Goal: Information Seeking & Learning: Learn about a topic

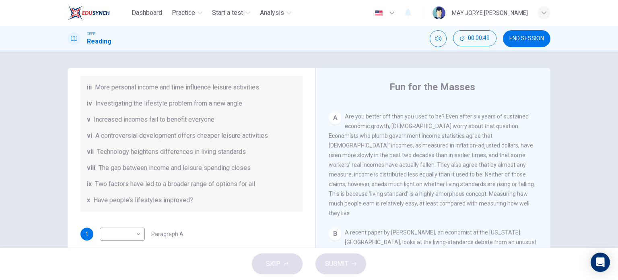
scroll to position [167, 0]
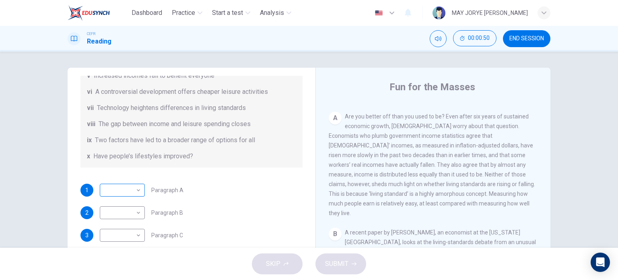
click at [132, 190] on body "Dashboard Practice Start a test Analysis English en ​ MAY JORYE [PERSON_NAME] C…" at bounding box center [309, 140] width 618 height 280
click at [111, 193] on li "iv" at bounding box center [120, 189] width 45 height 13
type input "iv"
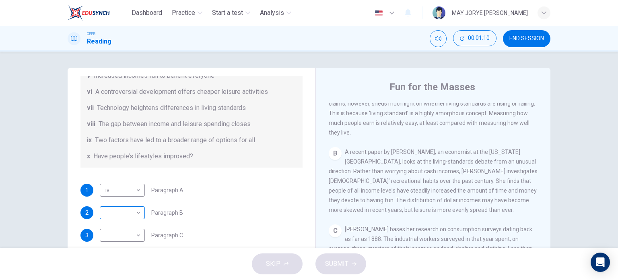
click at [141, 215] on div "​ ​" at bounding box center [122, 212] width 45 height 13
click at [134, 211] on body "Dashboard Practice Start a test Analysis English en ​ MAY JORYE [PERSON_NAME] C…" at bounding box center [309, 140] width 618 height 280
click at [123, 165] on li "ii" at bounding box center [120, 163] width 45 height 13
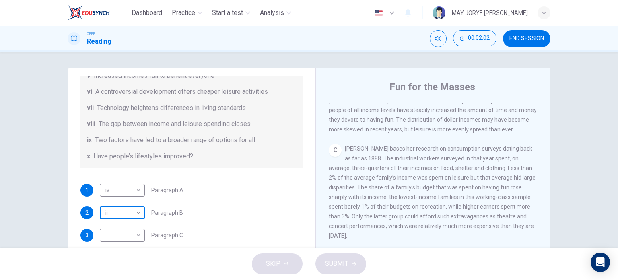
click at [132, 217] on body "Dashboard Practice Start a test Analysis English en ​ MAY JORYE [PERSON_NAME] C…" at bounding box center [309, 140] width 618 height 280
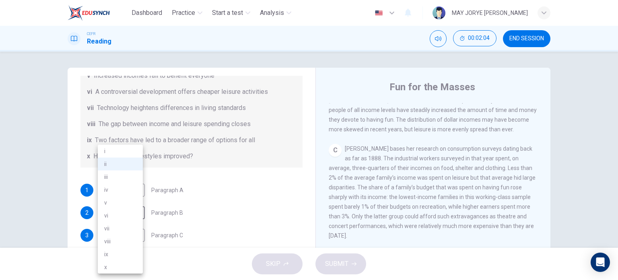
click at [116, 178] on li "iii" at bounding box center [120, 176] width 45 height 13
type input "iii"
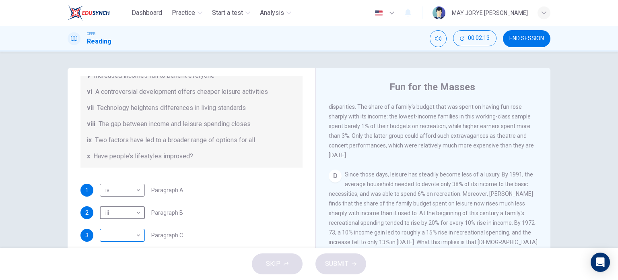
click at [128, 243] on body "Dashboard Practice Start a test Analysis English en ​ MAY JORYE [PERSON_NAME] C…" at bounding box center [309, 140] width 618 height 280
click at [118, 179] on li "iii" at bounding box center [120, 176] width 45 height 13
type input "iii"
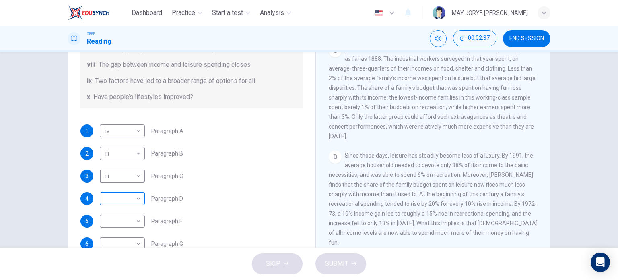
scroll to position [81, 0]
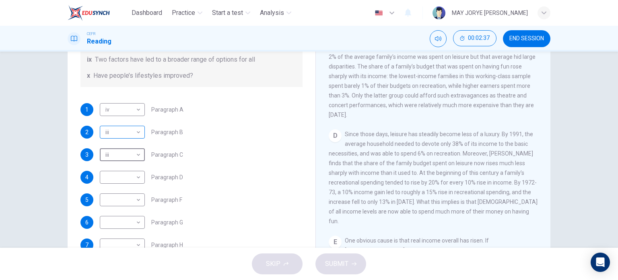
click at [134, 133] on body "Dashboard Practice Start a test Analysis English en ​ MAY JORYE [PERSON_NAME] C…" at bounding box center [309, 140] width 618 height 280
click at [124, 206] on li "vi" at bounding box center [120, 209] width 45 height 13
type input "vi"
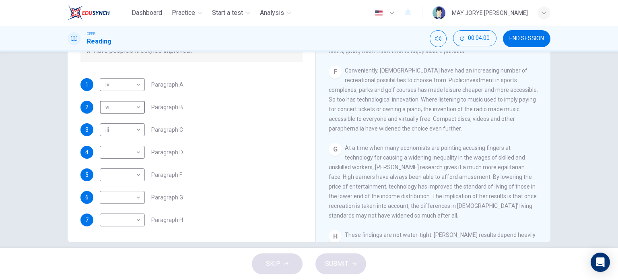
scroll to position [116, 0]
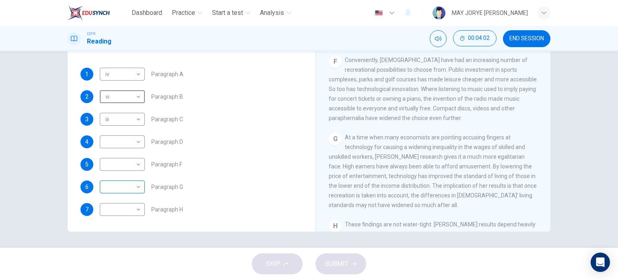
click at [129, 188] on body "Dashboard Practice Start a test Analysis English en ​ MAY JORYE [PERSON_NAME] C…" at bounding box center [309, 140] width 618 height 280
click at [234, 194] on div at bounding box center [309, 140] width 618 height 280
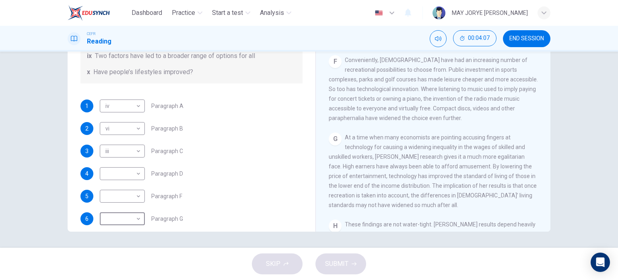
scroll to position [167, 0]
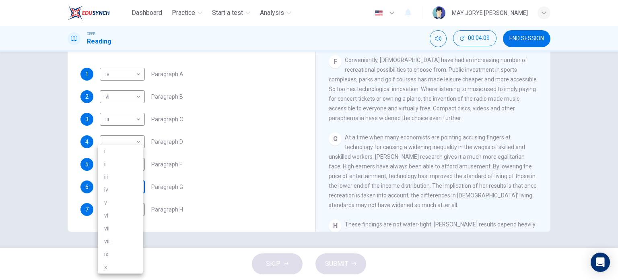
click at [130, 188] on body "Dashboard Practice Start a test Analysis English en ​ MAY JORYE [PERSON_NAME] C…" at bounding box center [309, 140] width 618 height 280
click at [120, 227] on li "vii" at bounding box center [120, 228] width 45 height 13
type input "vii"
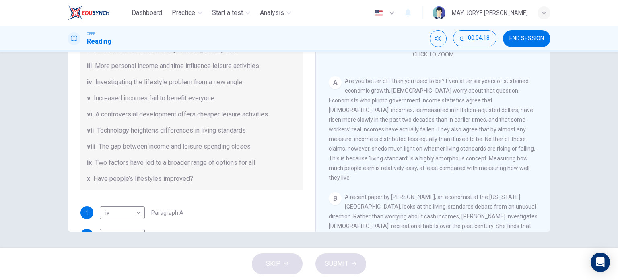
scroll to position [81, 0]
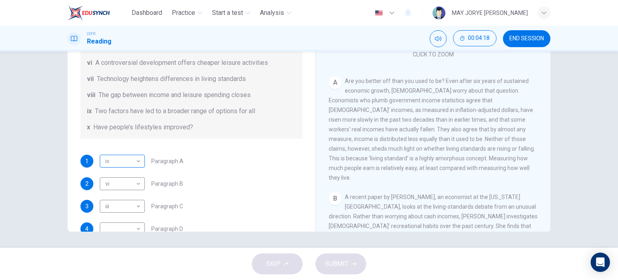
click at [114, 158] on body "Dashboard Practice Start a test Analysis English en ​ MAY JORYE [PERSON_NAME] C…" at bounding box center [309, 140] width 618 height 280
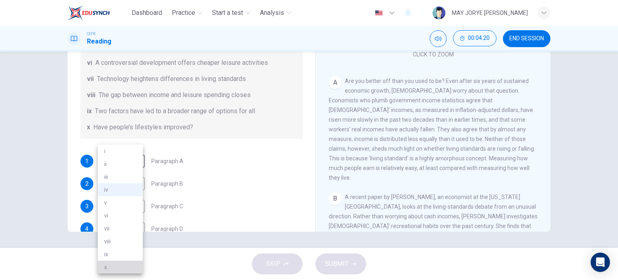
click at [111, 266] on li "x" at bounding box center [120, 267] width 45 height 13
type input "x"
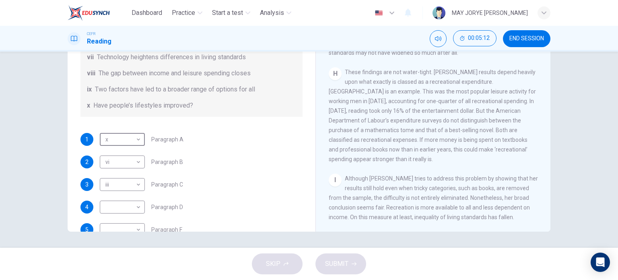
scroll to position [167, 0]
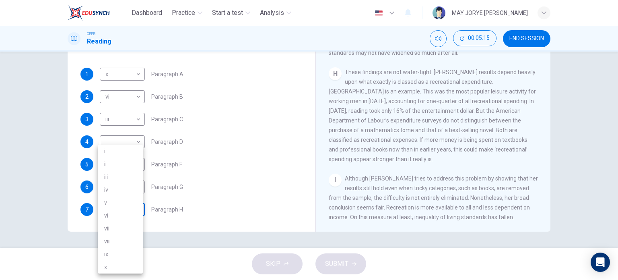
click at [123, 211] on body "Dashboard Practice Start a test Analysis English en ​ MAY JORYE [PERSON_NAME] C…" at bounding box center [309, 140] width 618 height 280
click at [113, 188] on li "iv" at bounding box center [120, 189] width 45 height 13
type input "iv"
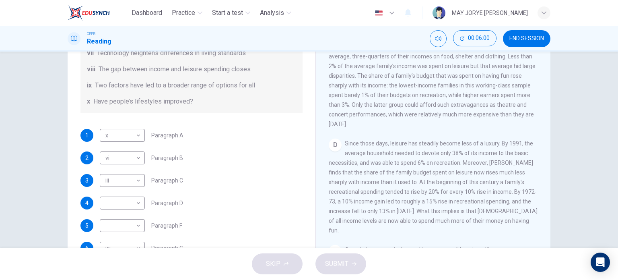
scroll to position [161, 0]
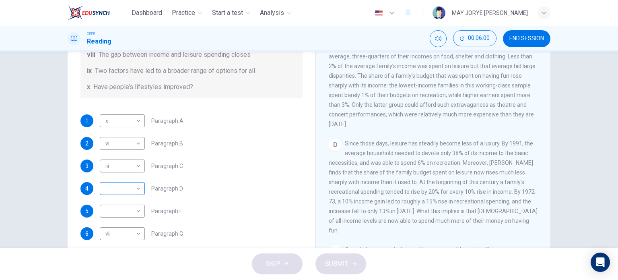
click at [120, 188] on body "Dashboard Practice Start a test Analysis English en ​ MAY JORYE [PERSON_NAME] C…" at bounding box center [309, 140] width 618 height 280
click at [115, 147] on li "i" at bounding box center [120, 151] width 45 height 13
type input "i"
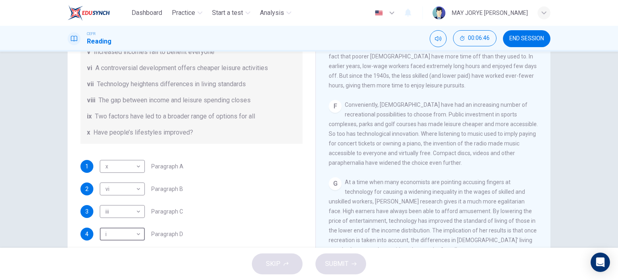
scroll to position [167, 0]
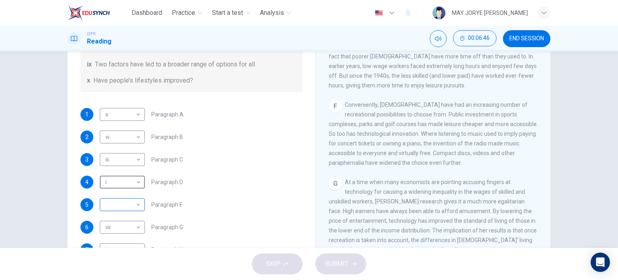
click at [138, 199] on body "Dashboard Practice Start a test Analysis English en ​ MAY JORYE [PERSON_NAME] C…" at bounding box center [309, 140] width 618 height 280
click at [114, 175] on li "iii" at bounding box center [120, 176] width 45 height 13
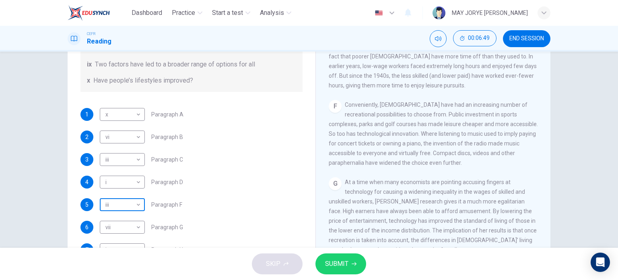
click at [123, 207] on body "Dashboard Practice Start a test Analysis English en ​ MAY JORYE [PERSON_NAME] C…" at bounding box center [309, 140] width 618 height 280
click at [114, 255] on li "ix" at bounding box center [120, 254] width 45 height 13
type input "ix"
click at [339, 272] on button "SUBMIT" at bounding box center [341, 263] width 51 height 21
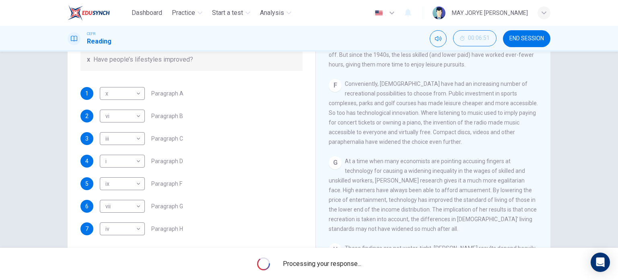
scroll to position [116, 0]
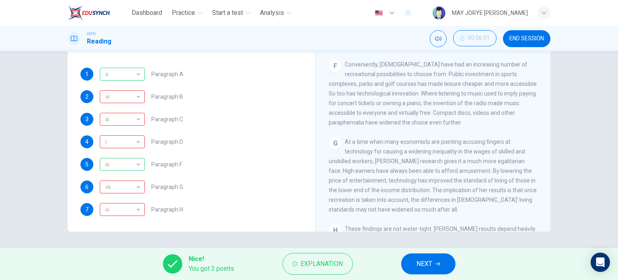
click at [520, 45] on button "END SESSION" at bounding box center [527, 38] width 48 height 17
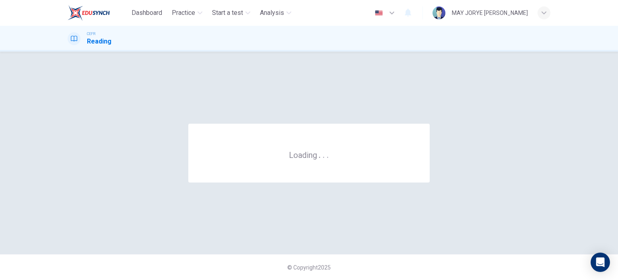
scroll to position [0, 0]
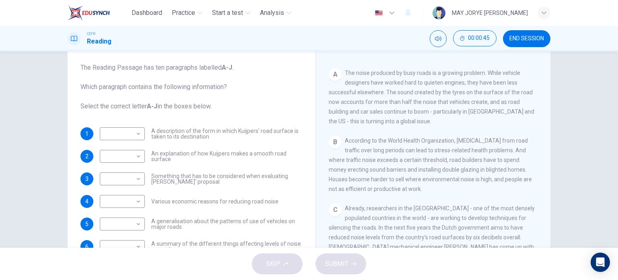
scroll to position [81, 0]
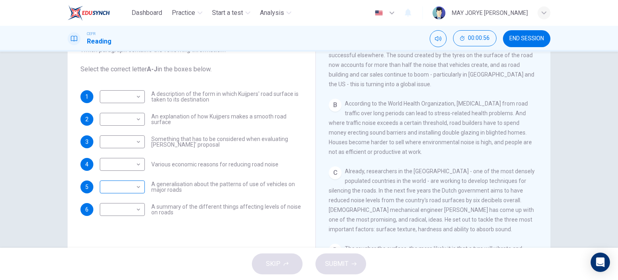
click at [131, 183] on body "Dashboard Practice Start a test Analysis English en ​ MAY JORYE JOAN GODON CEFR…" at bounding box center [309, 140] width 618 height 280
click at [116, 153] on li "A" at bounding box center [120, 151] width 45 height 13
type input "A"
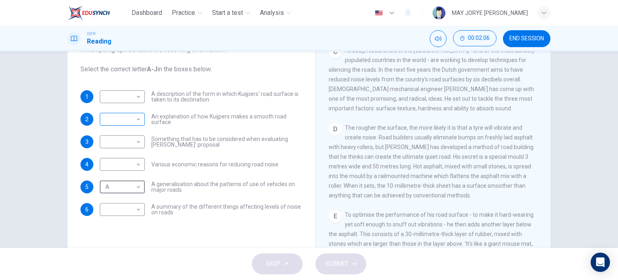
click at [136, 120] on body "Dashboard Practice Start a test Analysis English en ​ MAY JORYE JOAN GODON CEFR…" at bounding box center [309, 140] width 618 height 280
click at [118, 170] on li "D" at bounding box center [120, 170] width 45 height 13
type input "D"
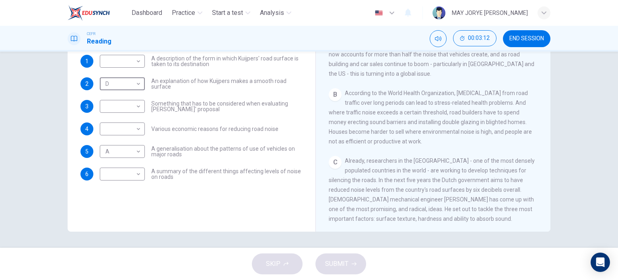
scroll to position [127, 0]
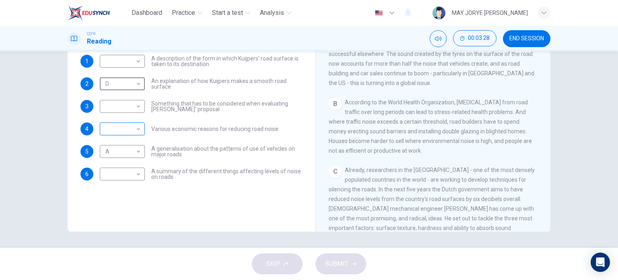
click at [132, 130] on body "Dashboard Practice Start a test Analysis English en ​ MAY JORYE JOAN GODON CEFR…" at bounding box center [309, 140] width 618 height 280
click at [127, 155] on li "B" at bounding box center [120, 154] width 45 height 13
type input "B"
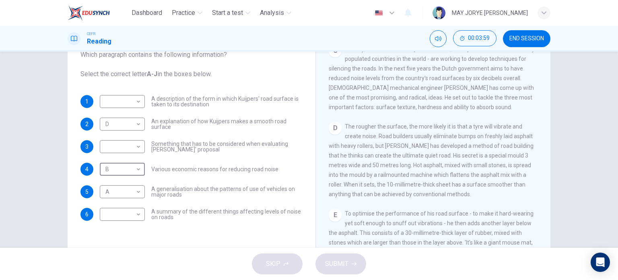
scroll to position [368, 0]
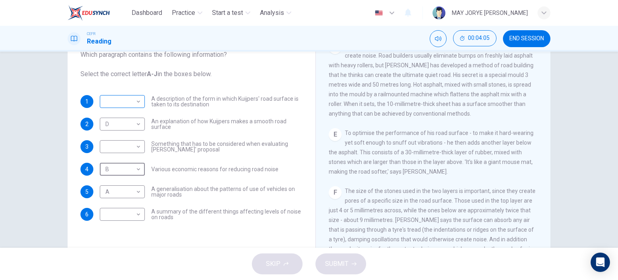
click at [123, 106] on body "Dashboard Practice Start a test Analysis English en ​ MAY JORYE JOAN GODON CEFR…" at bounding box center [309, 140] width 618 height 280
click at [111, 168] on li "E" at bounding box center [120, 165] width 45 height 13
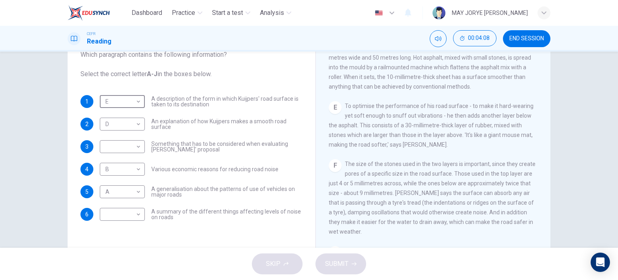
scroll to position [409, 0]
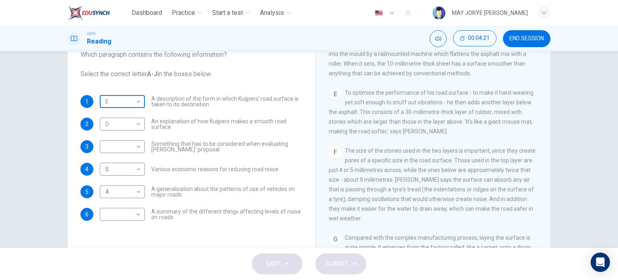
click at [129, 104] on body "Dashboard Practice Start a test Analysis English en ​ MAY JORYE JOAN GODON CEFR…" at bounding box center [309, 140] width 618 height 280
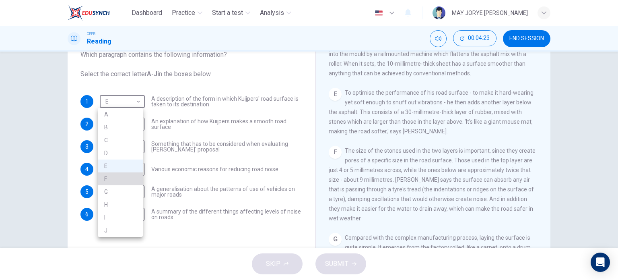
click at [118, 178] on li "F" at bounding box center [120, 178] width 45 height 13
type input "F"
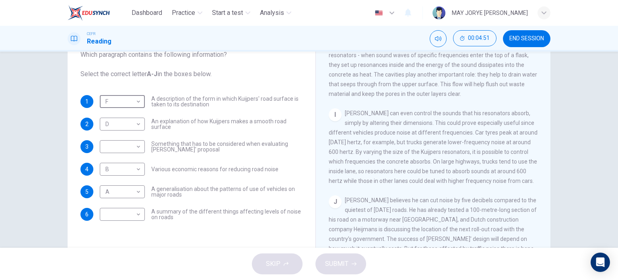
scroll to position [691, 0]
click at [124, 146] on body "Dashboard Practice Start a test Analysis English en ​ MAY JORYE JOAN GODON CEFR…" at bounding box center [309, 140] width 618 height 280
click at [116, 265] on li "J" at bounding box center [120, 267] width 45 height 13
type input "J"
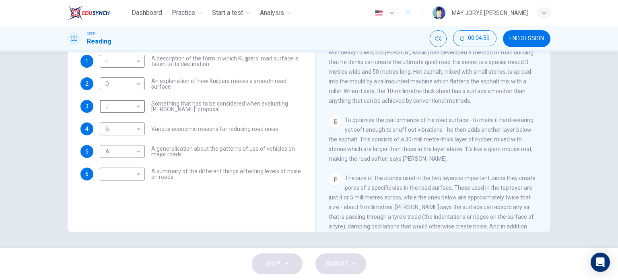
scroll to position [288, 0]
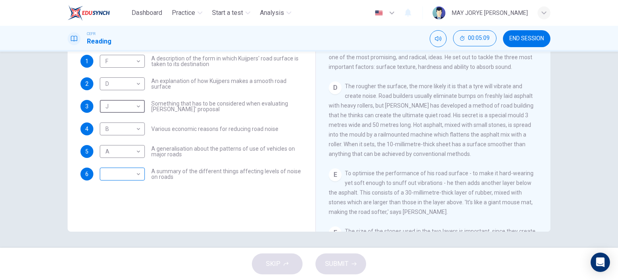
click at [127, 174] on body "Dashboard Practice Start a test Analysis English en ​ MAY JORYE JOAN GODON CEFR…" at bounding box center [309, 140] width 618 height 280
click at [203, 196] on div at bounding box center [309, 140] width 618 height 280
click at [135, 174] on body "Dashboard Practice Start a test Analysis English en ​ MAY JORYE JOAN GODON CEFR…" at bounding box center [309, 140] width 618 height 280
click at [122, 188] on li "D" at bounding box center [120, 189] width 45 height 13
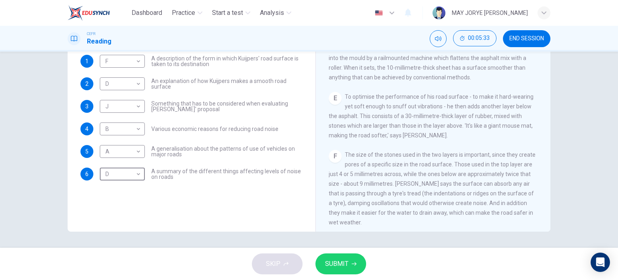
scroll to position [368, 0]
click at [122, 174] on body "Dashboard Practice Start a test Analysis English en ​ MAY JORYE JOAN GODON CEFR…" at bounding box center [309, 140] width 618 height 280
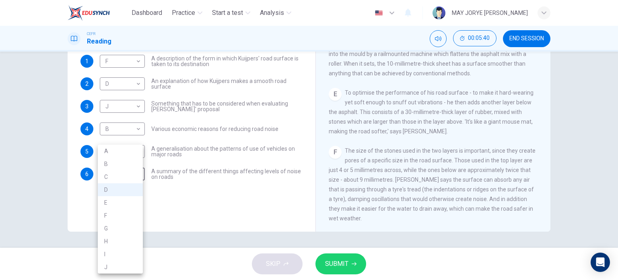
click at [123, 204] on li "E" at bounding box center [120, 202] width 45 height 13
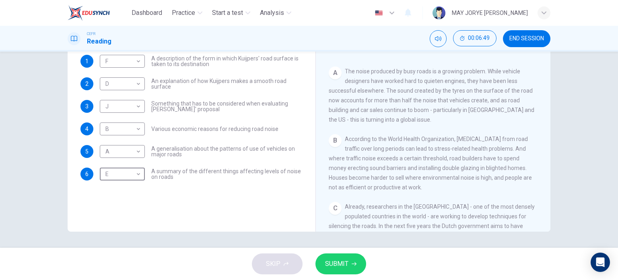
scroll to position [6, 0]
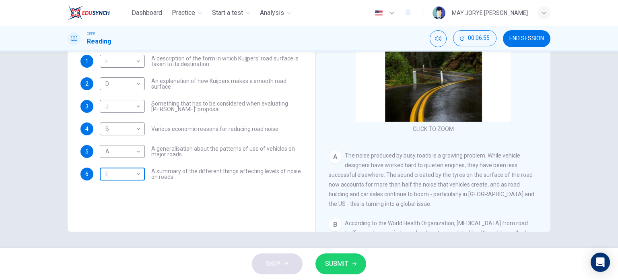
click at [136, 175] on body "Dashboard Practice Start a test Analysis English en ​ MAY JORYE JOAN GODON CEFR…" at bounding box center [309, 140] width 618 height 280
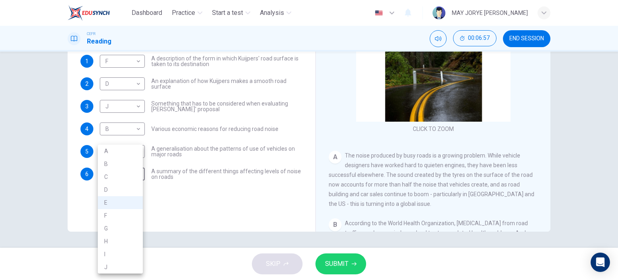
click at [130, 149] on li "A" at bounding box center [120, 151] width 45 height 13
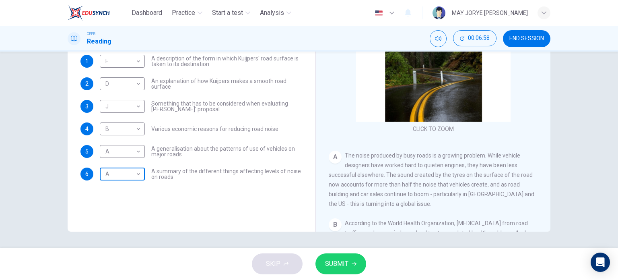
click at [138, 170] on body "Dashboard Practice Start a test Analysis English en ​ MAY JORYE JOAN GODON CEFR…" at bounding box center [309, 140] width 618 height 280
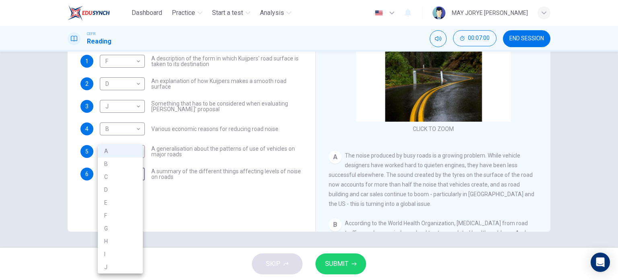
click at [448, 172] on div at bounding box center [309, 140] width 618 height 280
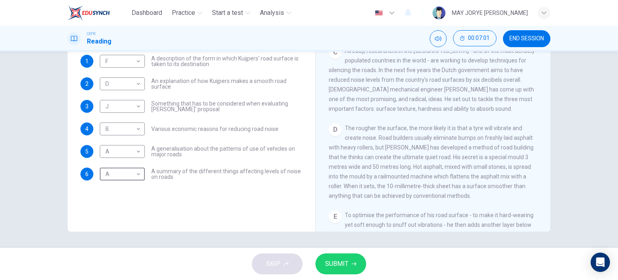
scroll to position [248, 0]
click at [134, 176] on body "Dashboard Practice Start a test Analysis English en ​ MAY JORYE JOAN GODON CEFR…" at bounding box center [309, 140] width 618 height 280
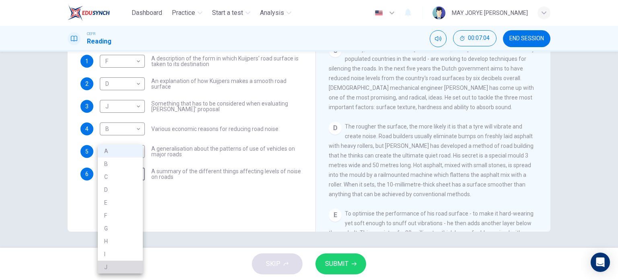
click at [118, 267] on li "J" at bounding box center [120, 267] width 45 height 13
type input "J"
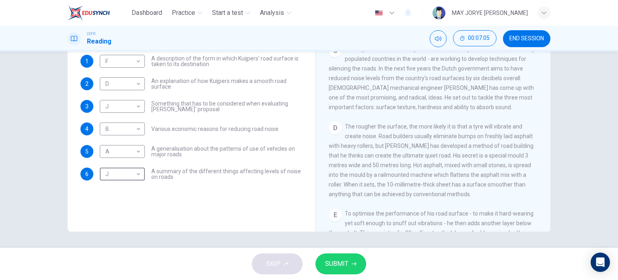
click at [330, 262] on span "SUBMIT" at bounding box center [336, 263] width 23 height 11
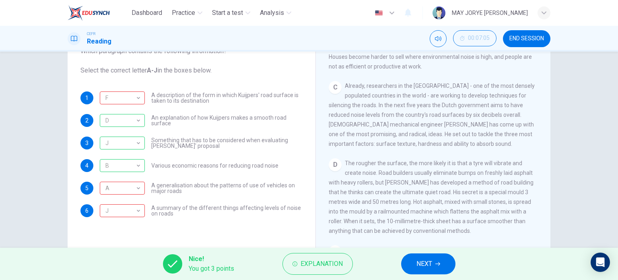
scroll to position [76, 0]
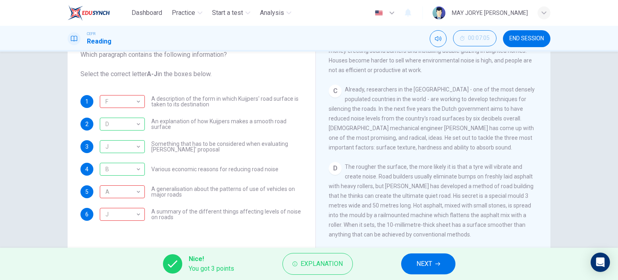
click at [428, 267] on span "NEXT" at bounding box center [425, 263] width 16 height 11
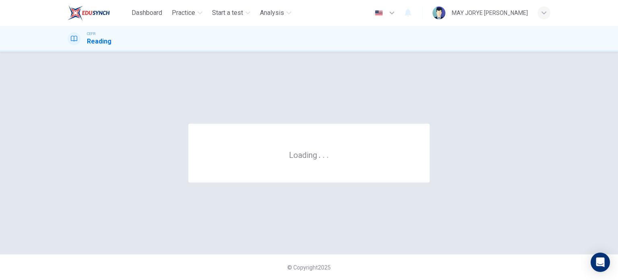
scroll to position [0, 0]
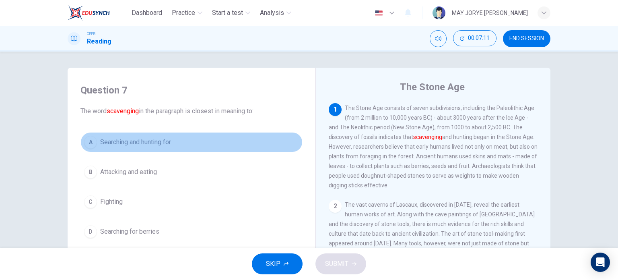
click at [93, 141] on div "A" at bounding box center [90, 142] width 13 height 13
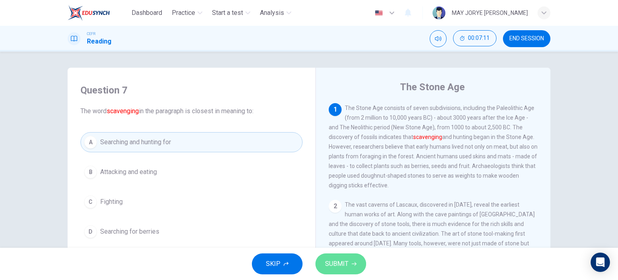
click at [346, 267] on span "SUBMIT" at bounding box center [336, 263] width 23 height 11
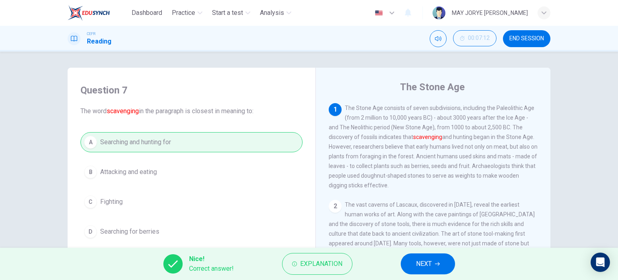
click at [424, 264] on span "NEXT" at bounding box center [424, 263] width 16 height 11
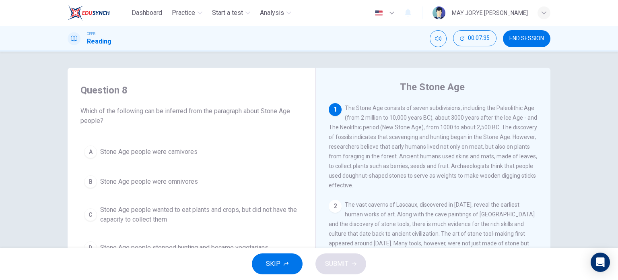
click at [441, 148] on span "The Stone Age consists of seven subdivisions, including the Paleolithic Age (fr…" at bounding box center [433, 147] width 209 height 84
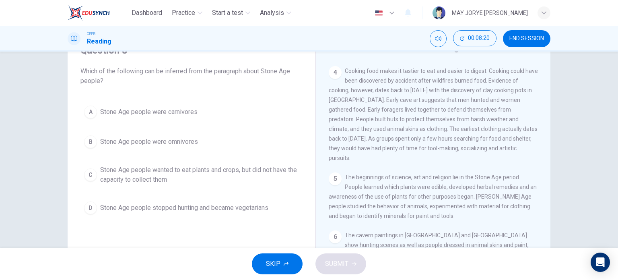
scroll to position [35, 0]
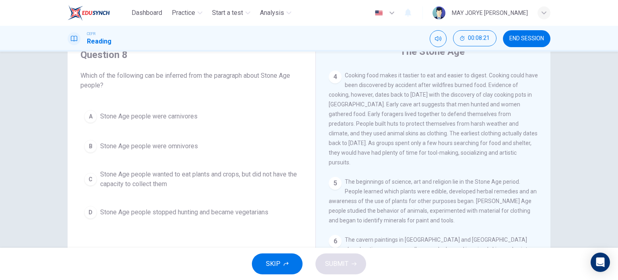
click at [514, 115] on span "Cooking food makes it tastier to eat and easier to digest. Cooking could have b…" at bounding box center [433, 118] width 209 height 93
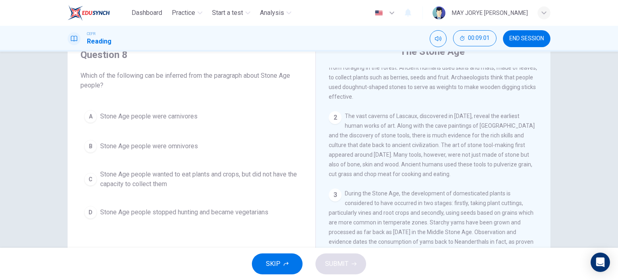
scroll to position [1, 0]
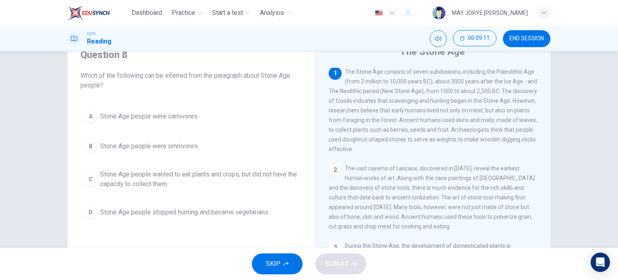
click at [85, 145] on div "B" at bounding box center [90, 146] width 13 height 13
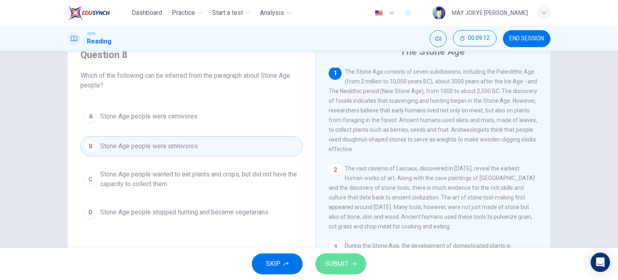
click at [332, 265] on span "SUBMIT" at bounding box center [336, 263] width 23 height 11
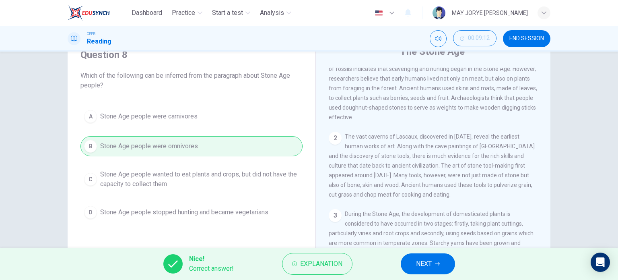
scroll to position [41, 0]
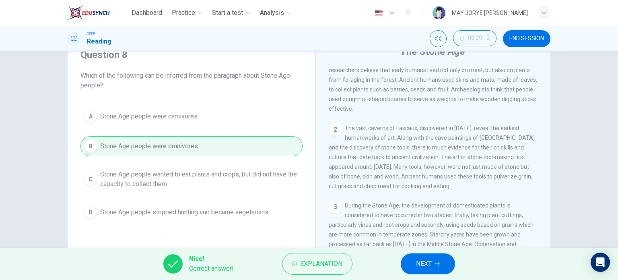
click at [417, 253] on button "NEXT" at bounding box center [428, 263] width 54 height 21
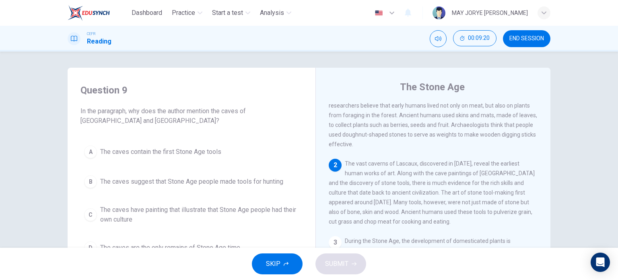
scroll to position [40, 0]
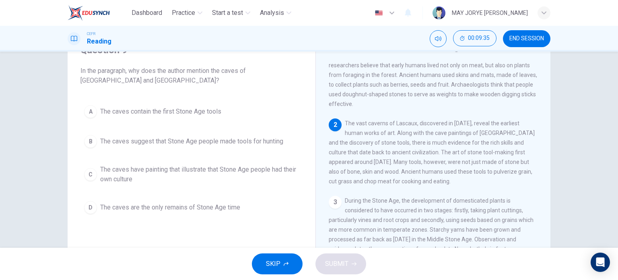
click at [92, 141] on div "B" at bounding box center [90, 141] width 13 height 13
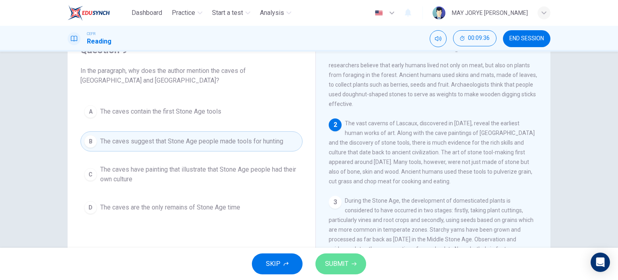
click at [333, 270] on button "SUBMIT" at bounding box center [341, 263] width 51 height 21
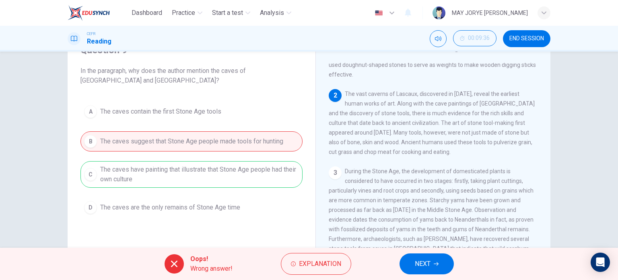
scroll to position [81, 0]
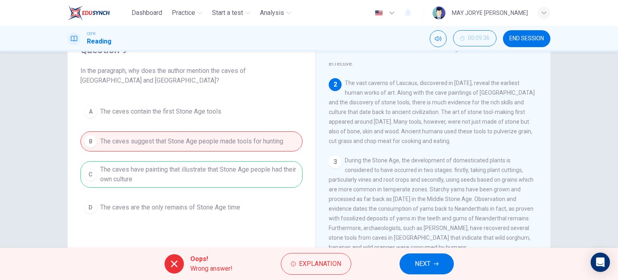
click at [417, 268] on span "NEXT" at bounding box center [423, 263] width 16 height 11
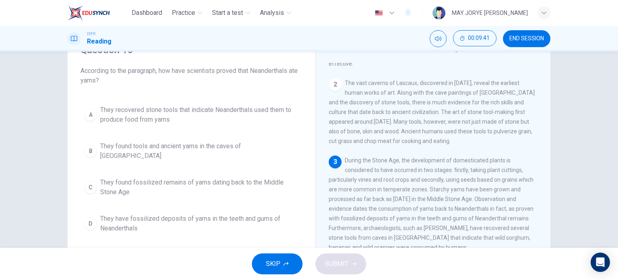
scroll to position [122, 0]
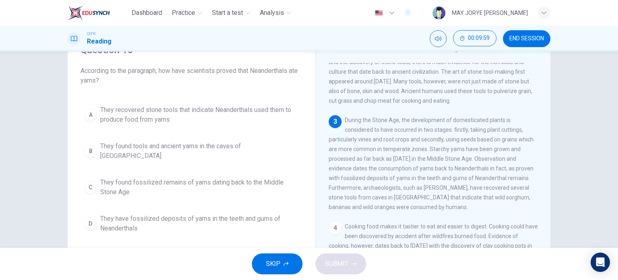
click at [87, 217] on div "D" at bounding box center [90, 223] width 13 height 13
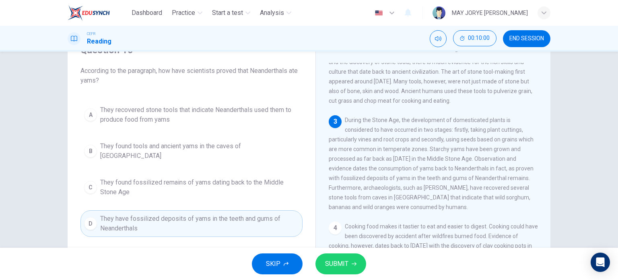
click at [330, 263] on span "SUBMIT" at bounding box center [336, 263] width 23 height 11
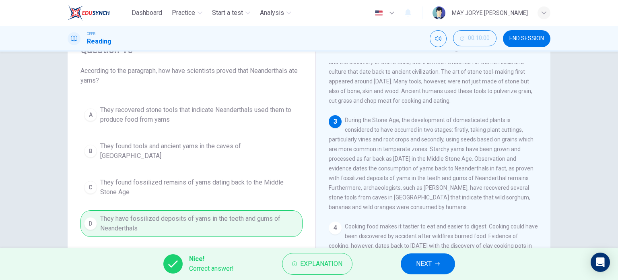
click at [428, 273] on button "NEXT" at bounding box center [428, 263] width 54 height 21
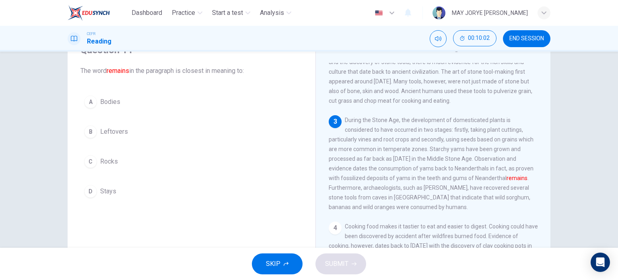
drag, startPoint x: 95, startPoint y: 132, endPoint x: 103, endPoint y: 135, distance: 8.7
click at [95, 132] on div "B" at bounding box center [90, 131] width 13 height 13
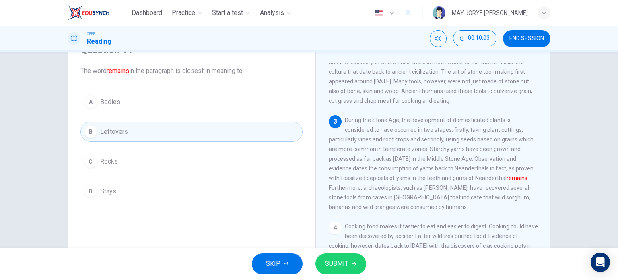
click at [338, 265] on span "SUBMIT" at bounding box center [336, 263] width 23 height 11
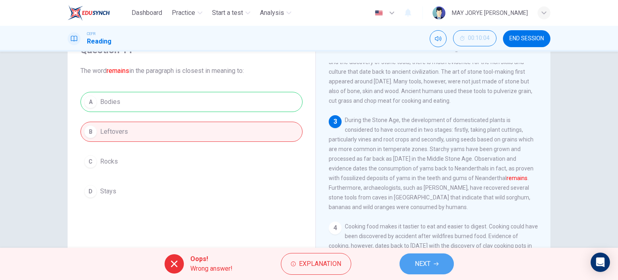
click at [419, 261] on span "NEXT" at bounding box center [423, 263] width 16 height 11
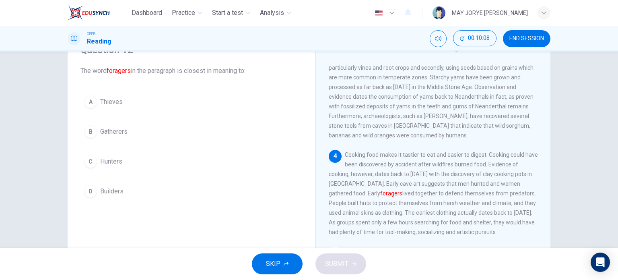
scroll to position [283, 0]
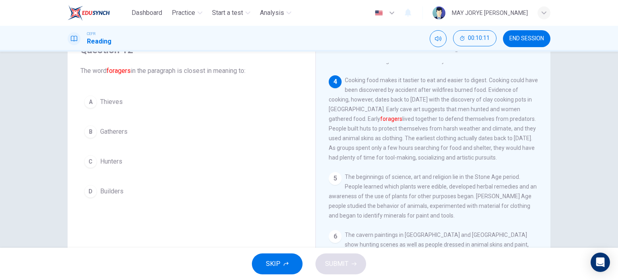
click at [96, 162] on button "C Hunters" at bounding box center [192, 161] width 222 height 20
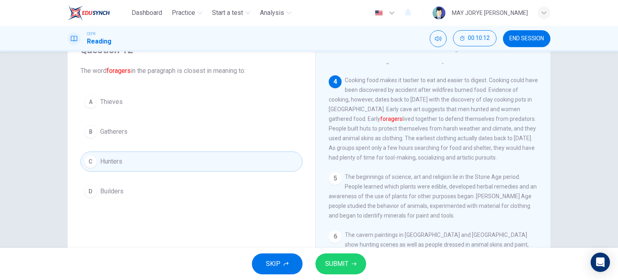
click at [353, 262] on icon "button" at bounding box center [354, 263] width 5 height 5
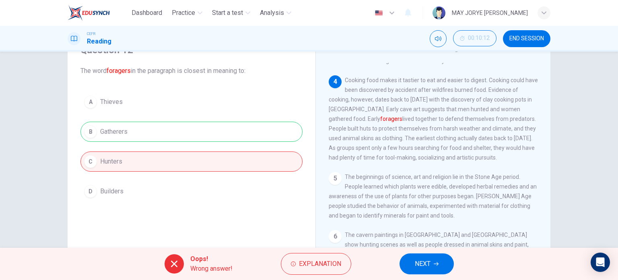
click at [423, 259] on span "NEXT" at bounding box center [423, 263] width 16 height 11
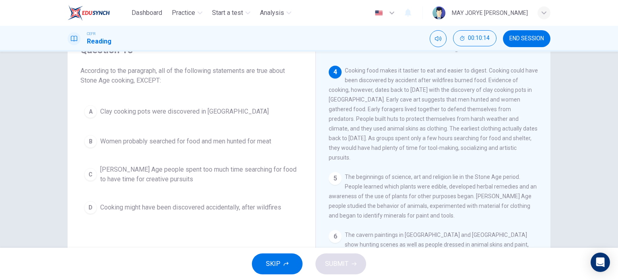
click at [541, 42] on button "END SESSION" at bounding box center [527, 38] width 48 height 17
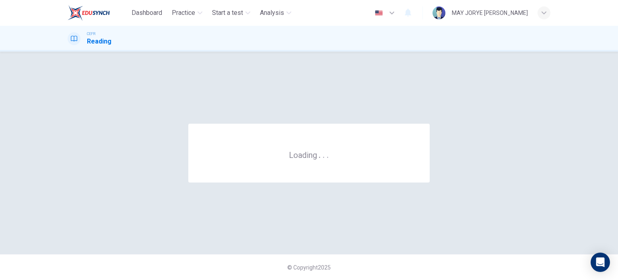
scroll to position [0, 0]
